Goal: Task Accomplishment & Management: Manage account settings

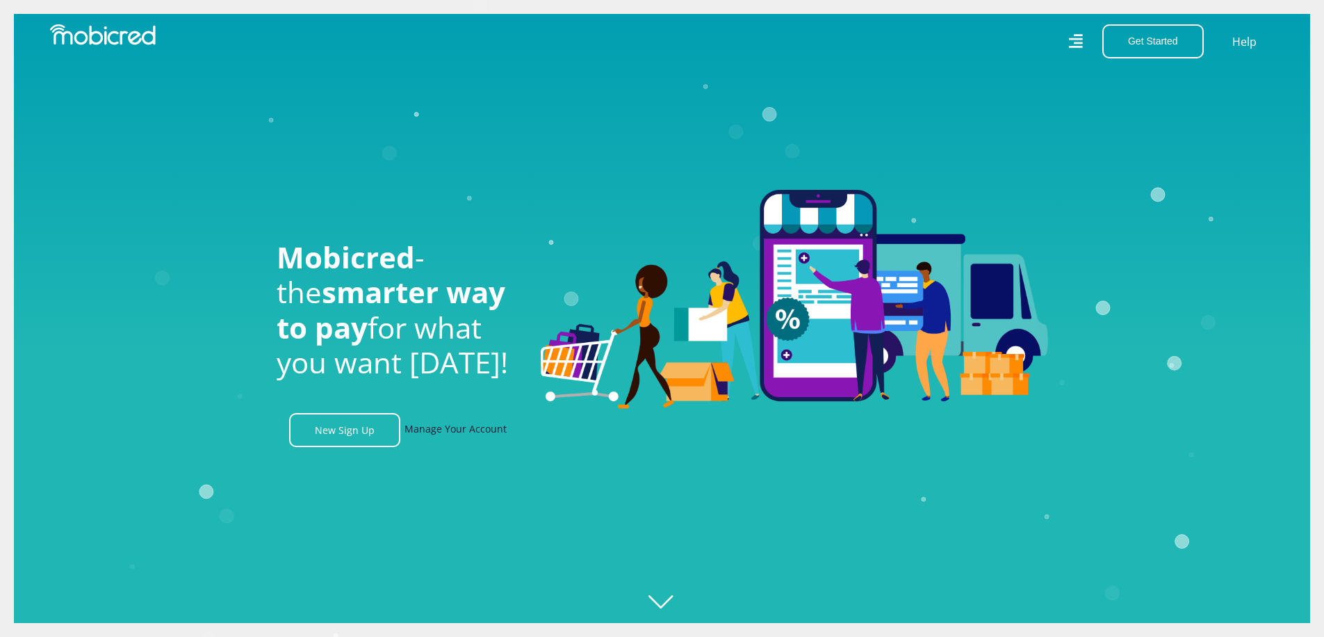
click at [425, 430] on link "Manage Your Account" at bounding box center [456, 430] width 102 height 34
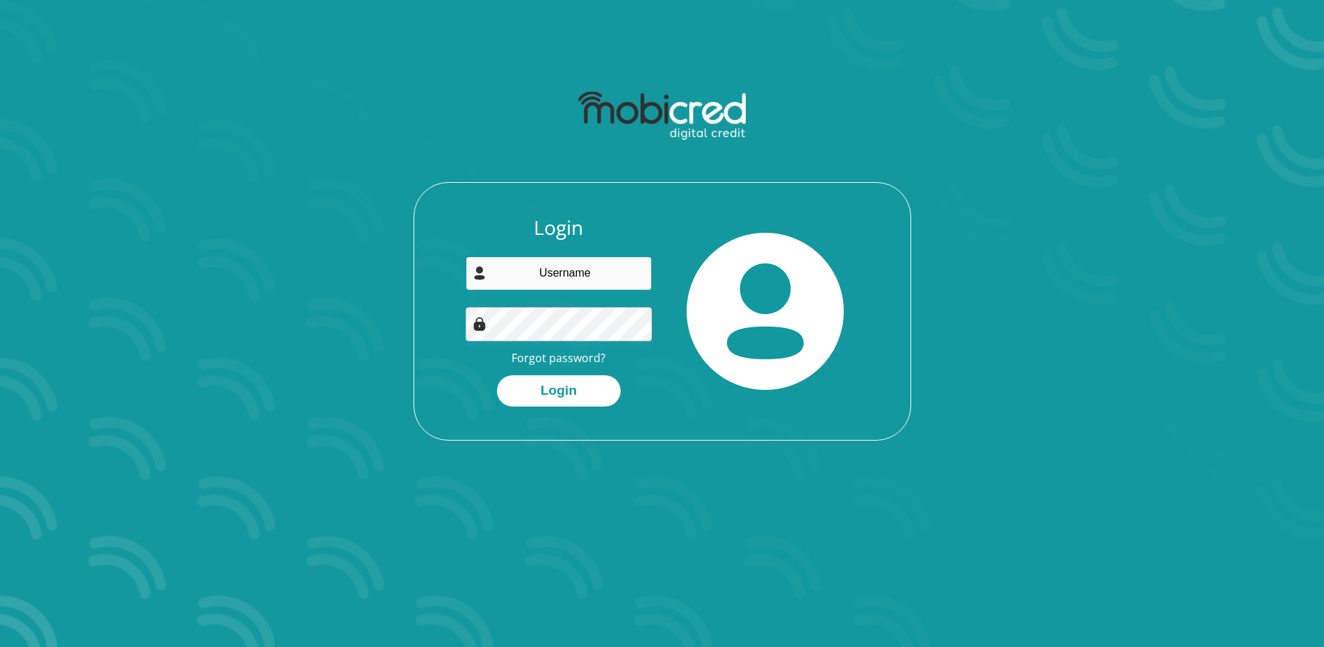
click at [559, 270] on input "email" at bounding box center [559, 274] width 186 height 34
type input "jwscott27@gmail.com"
click at [548, 391] on button "Login" at bounding box center [559, 390] width 124 height 31
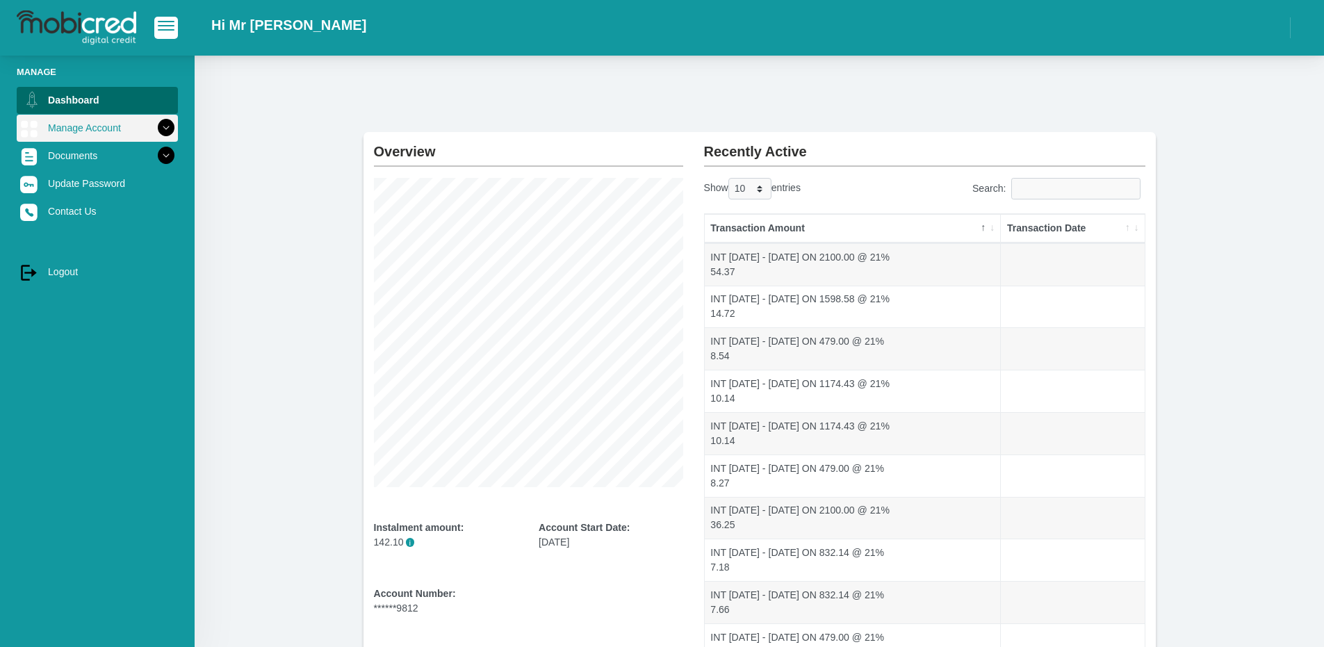
click at [154, 126] on icon at bounding box center [166, 128] width 24 height 24
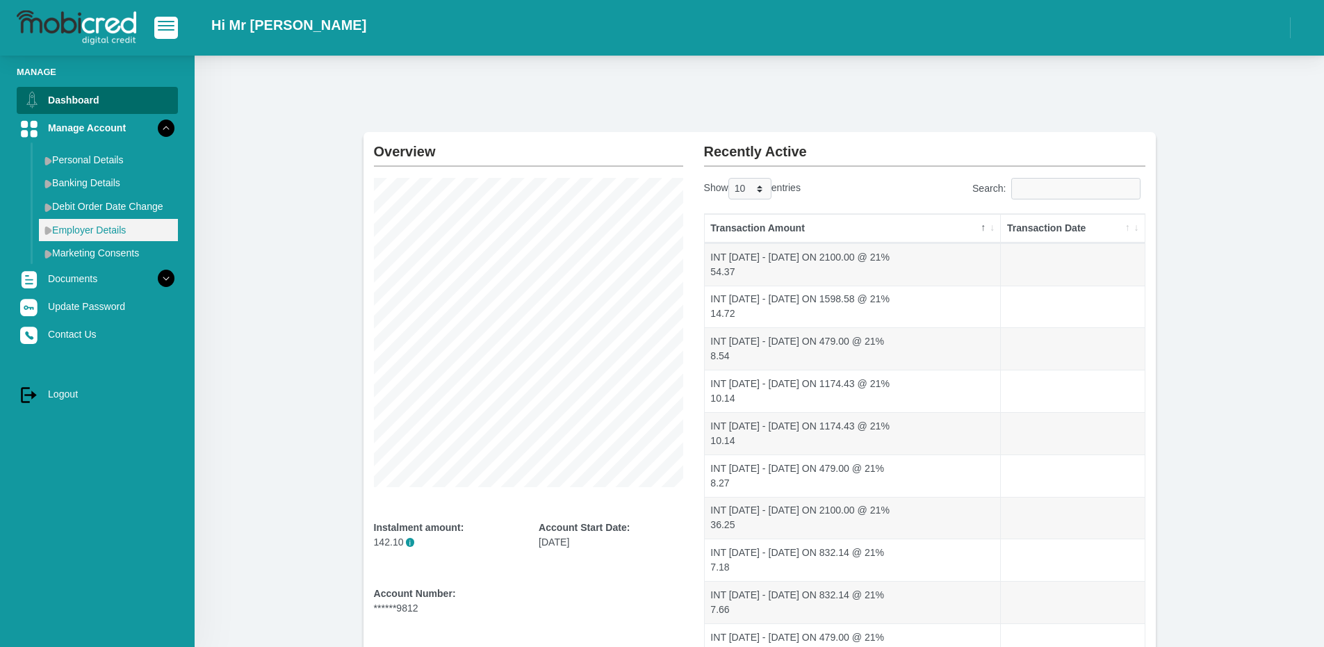
click at [49, 230] on img at bounding box center [48, 230] width 8 height 9
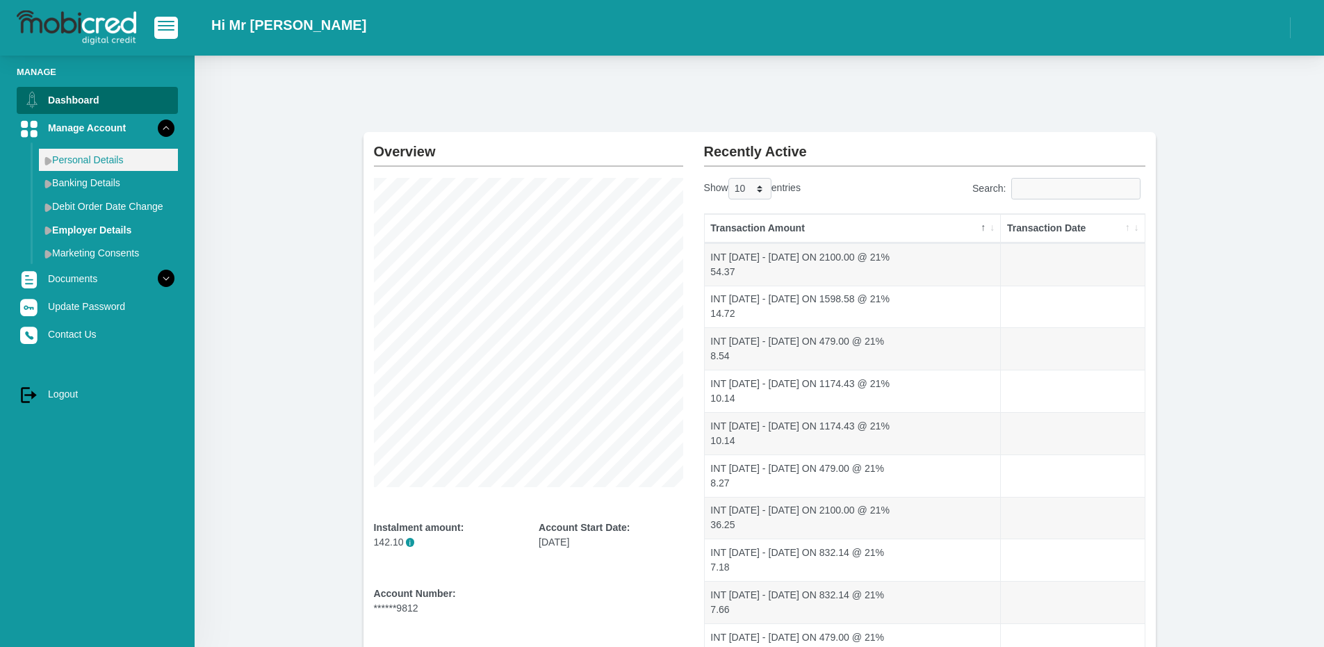
click at [102, 164] on link "Personal Details" at bounding box center [108, 160] width 139 height 22
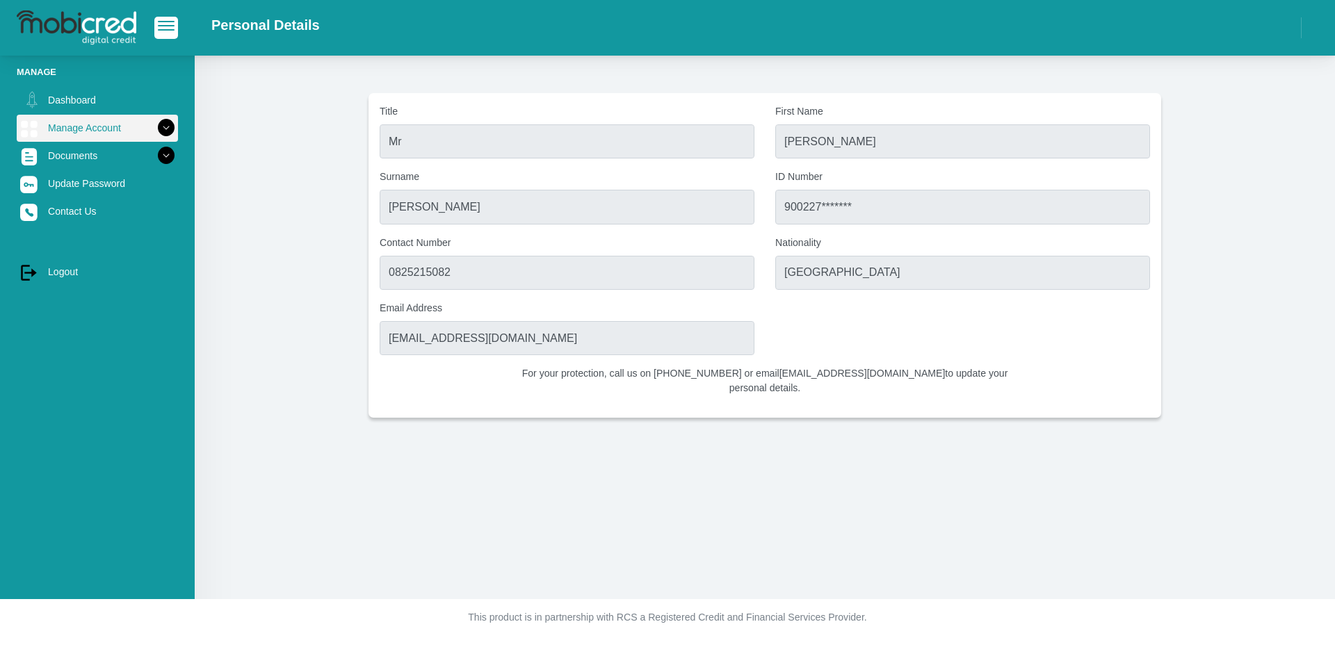
click at [158, 131] on icon at bounding box center [166, 128] width 24 height 24
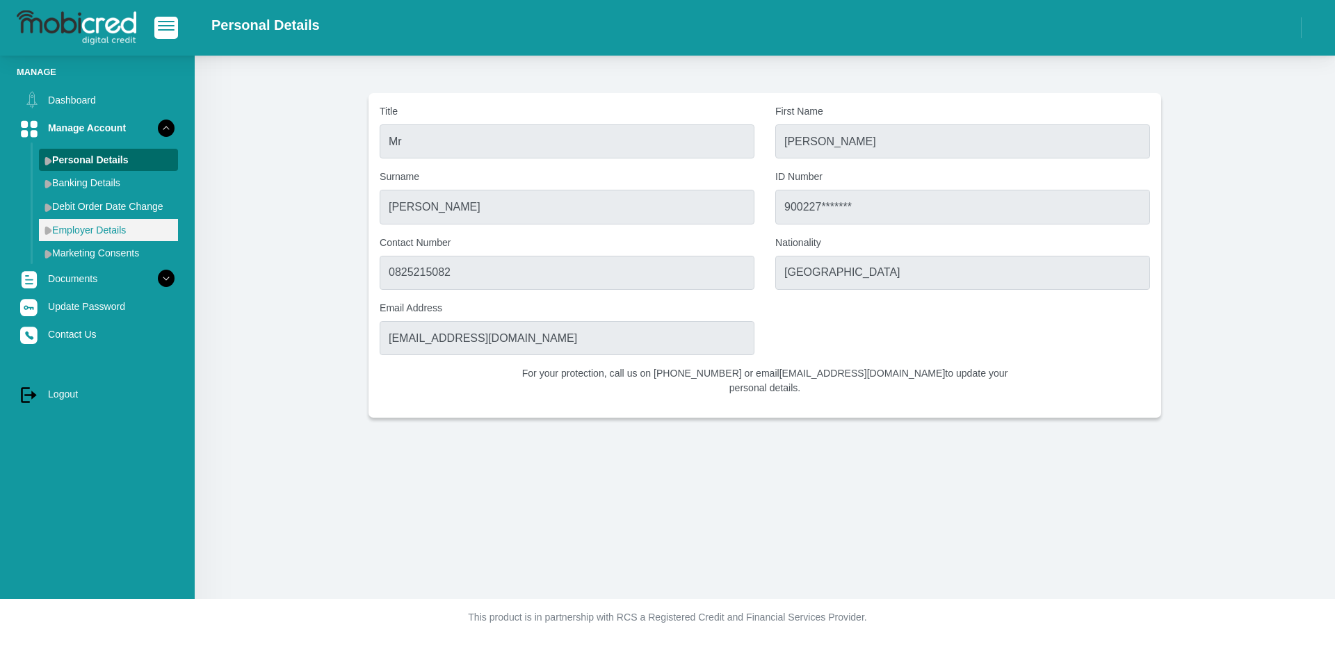
click at [93, 226] on link "Employer Details" at bounding box center [108, 230] width 139 height 22
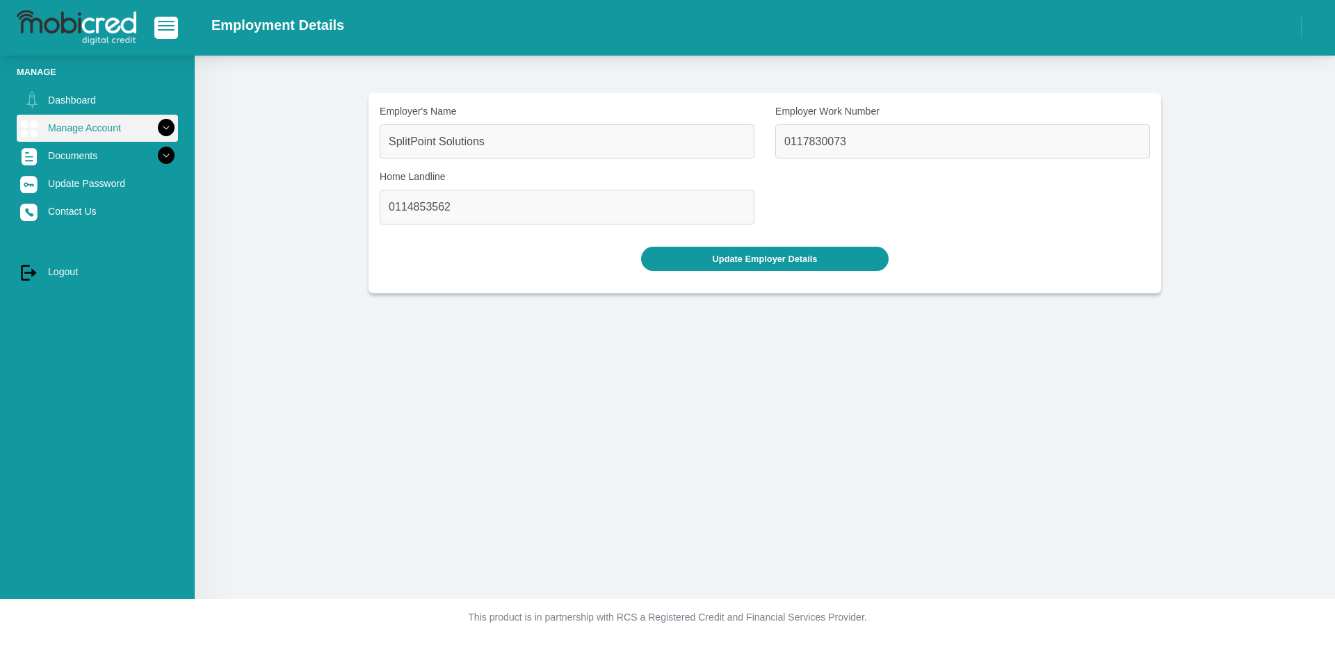
click at [155, 128] on icon at bounding box center [166, 128] width 24 height 24
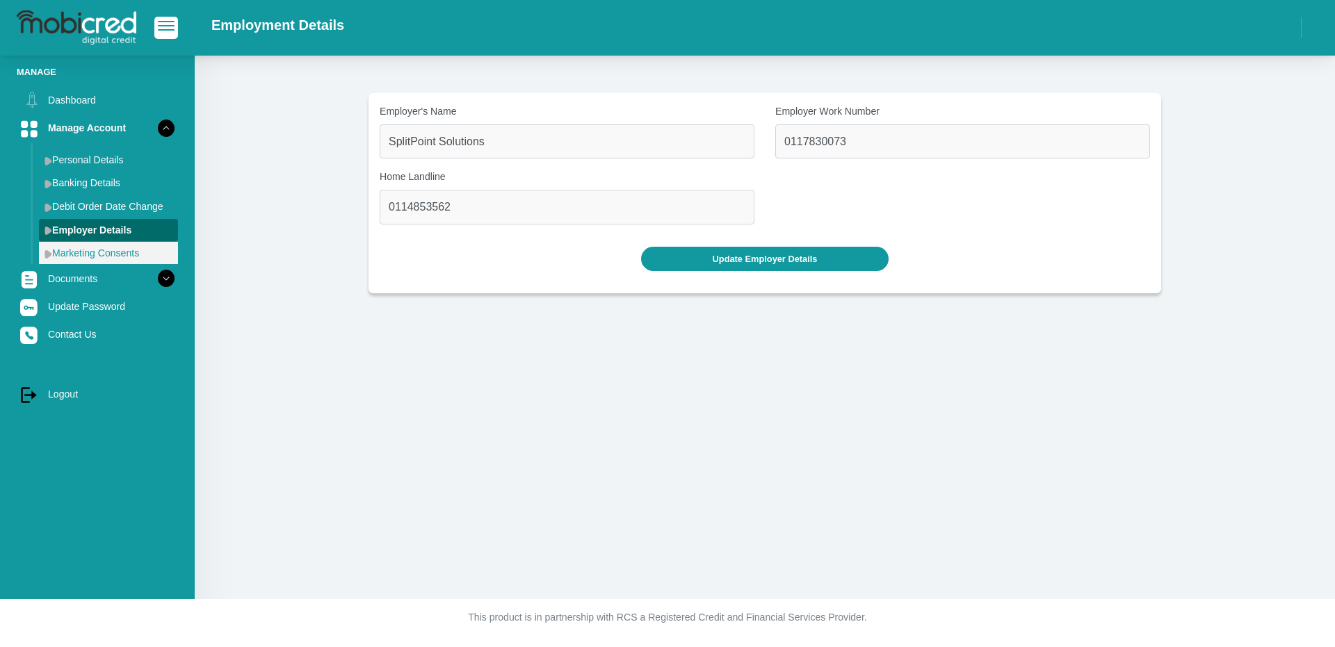
click at [90, 252] on link "Marketing Consents" at bounding box center [108, 253] width 139 height 22
